Goal: Task Accomplishment & Management: Manage account settings

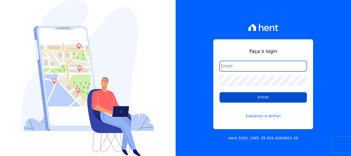
type input "[EMAIL_ADDRESS][DOMAIN_NAME]"
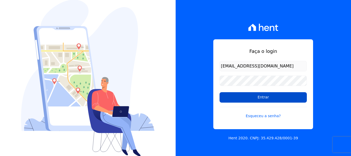
click at [265, 96] on input "Entrar" at bounding box center [262, 97] width 87 height 10
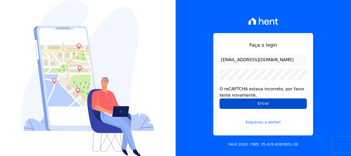
click at [275, 103] on input "Entrar" at bounding box center [262, 103] width 87 height 10
click at [261, 102] on input "Entrar" at bounding box center [262, 103] width 87 height 10
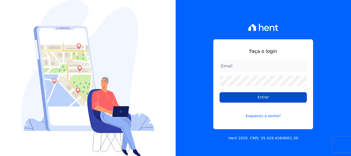
type input "[EMAIL_ADDRESS][DOMAIN_NAME]"
click at [259, 99] on input "Entrar" at bounding box center [262, 97] width 87 height 10
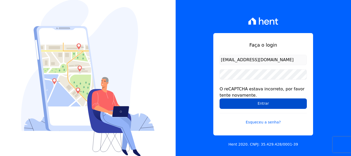
click at [260, 101] on input "Entrar" at bounding box center [262, 103] width 87 height 10
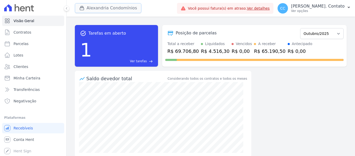
click at [102, 6] on button "Alexandria Condomínios" at bounding box center [108, 8] width 66 height 10
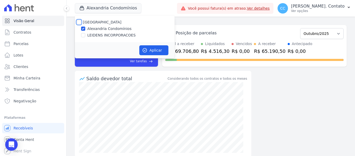
click at [81, 20] on input "[GEOGRAPHIC_DATA]" at bounding box center [79, 22] width 4 height 4
checkbox input "true"
click at [154, 48] on button "Aplicar" at bounding box center [153, 50] width 29 height 10
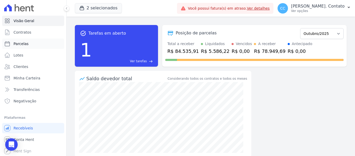
click at [21, 44] on span "Parcelas" at bounding box center [21, 43] width 15 height 5
select select
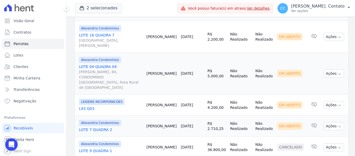
scroll to position [631, 0]
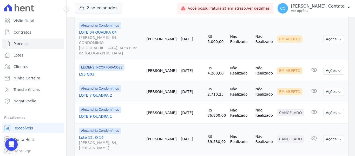
select select
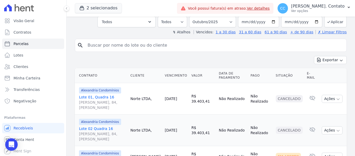
scroll to position [76, 0]
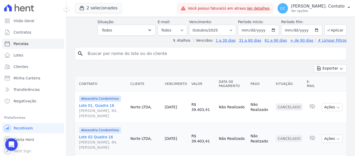
click at [270, 8] on link "Ver detalhes" at bounding box center [258, 8] width 23 height 4
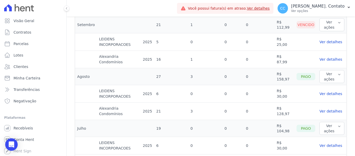
scroll to position [191, 0]
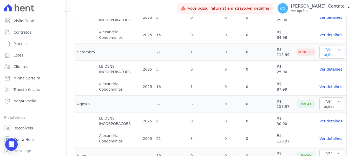
drag, startPoint x: 333, startPoint y: 45, endPoint x: 335, endPoint y: 49, distance: 4.7
click at [334, 48] on button "Ver ações" at bounding box center [331, 51] width 25 height 13
click at [331, 63] on link "Ver boleto" at bounding box center [330, 62] width 18 height 4
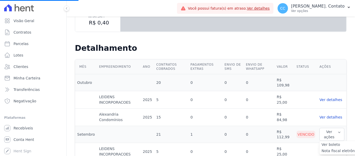
scroll to position [139, 0]
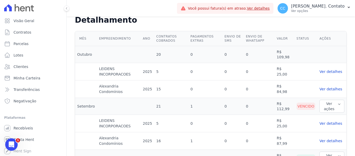
scroll to position [156, 0]
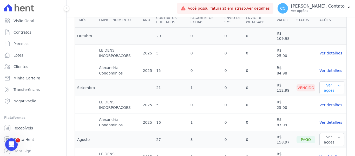
click at [337, 85] on icon "button" at bounding box center [338, 85] width 3 height 4
click at [334, 105] on link "Nota fiscal eletrônica" at bounding box center [340, 104] width 38 height 4
drag, startPoint x: 261, startPoint y: 46, endPoint x: 316, endPoint y: 43, distance: 55.7
click at [317, 39] on td at bounding box center [331, 36] width 29 height 17
click at [336, 89] on button "Ver ações" at bounding box center [331, 87] width 25 height 13
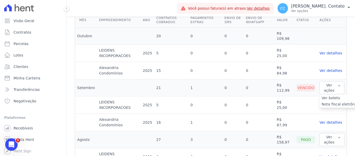
click at [323, 106] on link "Nota fiscal eletrônica" at bounding box center [340, 104] width 38 height 4
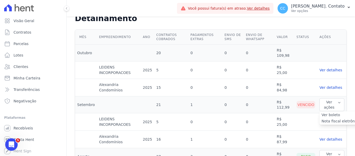
scroll to position [130, 0]
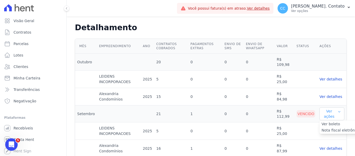
click at [336, 116] on button "Ver ações" at bounding box center [331, 113] width 25 height 13
click at [328, 123] on link "Ver boleto" at bounding box center [330, 124] width 18 height 4
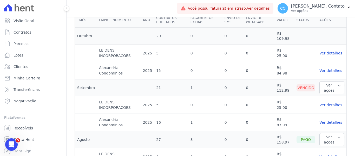
scroll to position [208, 0]
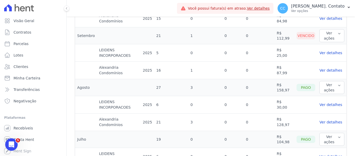
click at [329, 70] on link "Ver detalhes" at bounding box center [331, 70] width 25 height 5
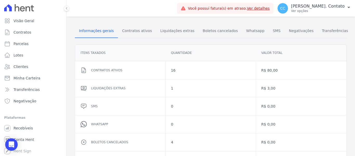
scroll to position [61, 0]
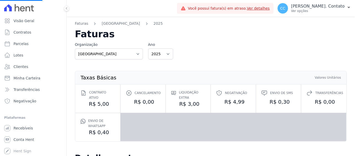
select select
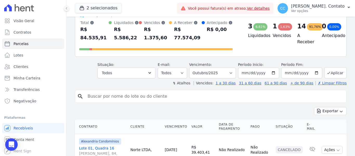
scroll to position [24, 0]
